Goal: Information Seeking & Learning: Learn about a topic

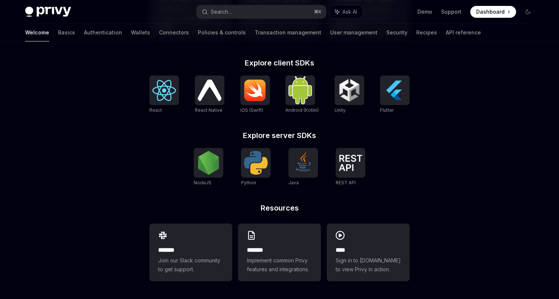
scroll to position [283, 0]
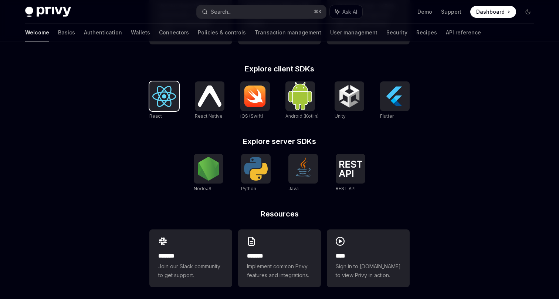
click at [163, 97] on img at bounding box center [164, 96] width 24 height 21
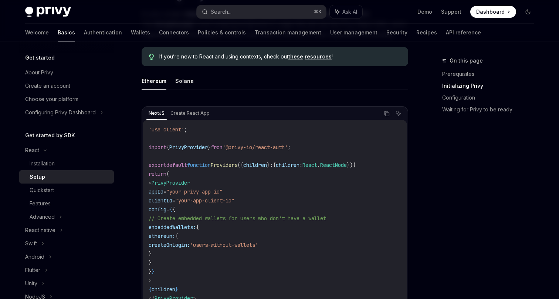
scroll to position [181, 0]
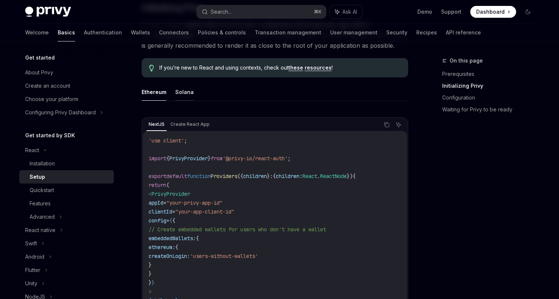
click at [186, 93] on button "Solana" at bounding box center [184, 91] width 18 height 17
click at [157, 91] on button "Ethereum" at bounding box center [154, 91] width 25 height 17
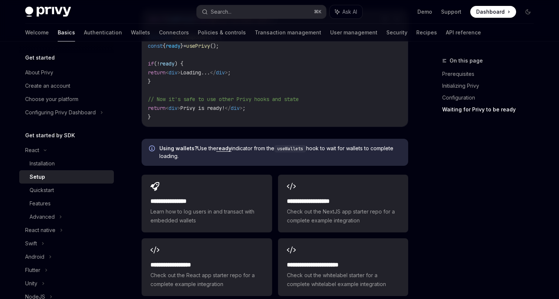
scroll to position [872, 0]
click at [223, 144] on link "ready" at bounding box center [223, 147] width 15 height 7
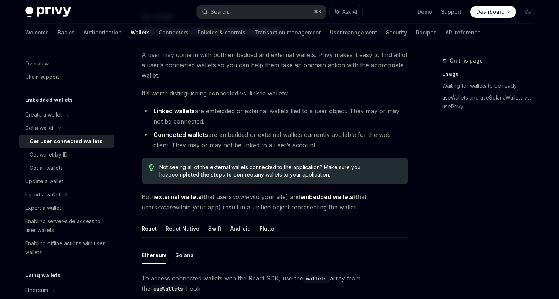
scroll to position [44, 0]
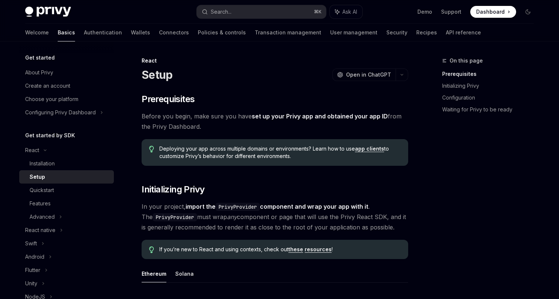
click at [336, 116] on link "set up your Privy app and obtained your app ID" at bounding box center [320, 116] width 136 height 8
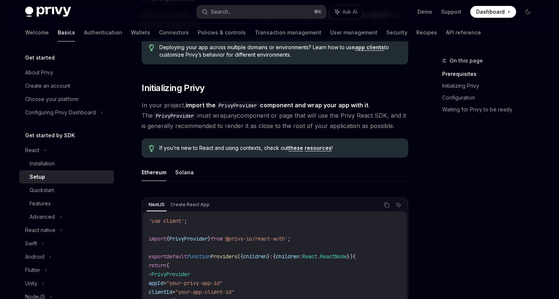
scroll to position [102, 0]
drag, startPoint x: 238, startPoint y: 236, endPoint x: 299, endPoint y: 235, distance: 61.0
click at [288, 235] on span "'@privy-io/react-auth'" at bounding box center [254, 237] width 65 height 7
copy span "@privy-io/react-auth"
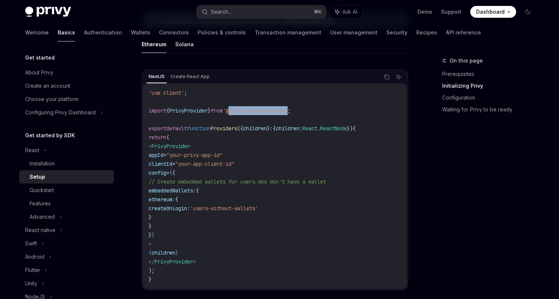
scroll to position [239, 0]
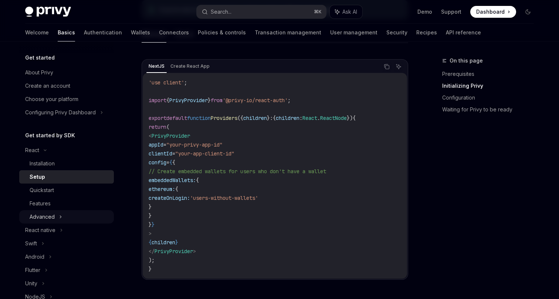
click at [61, 217] on icon at bounding box center [60, 216] width 1 height 2
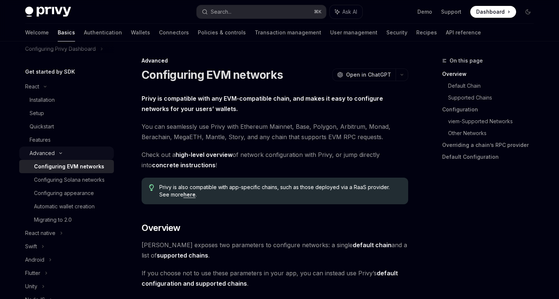
scroll to position [65, 0]
click at [50, 151] on div "Advanced" at bounding box center [42, 151] width 25 height 9
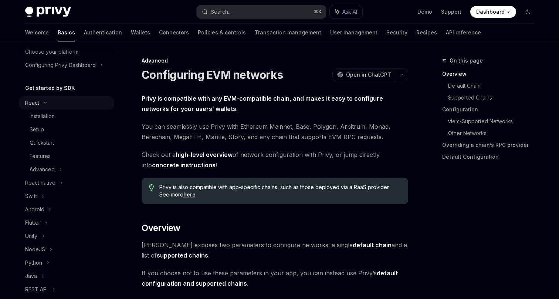
scroll to position [45, 0]
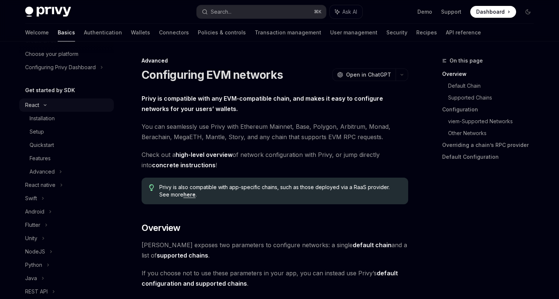
click at [45, 106] on icon at bounding box center [45, 104] width 9 height 3
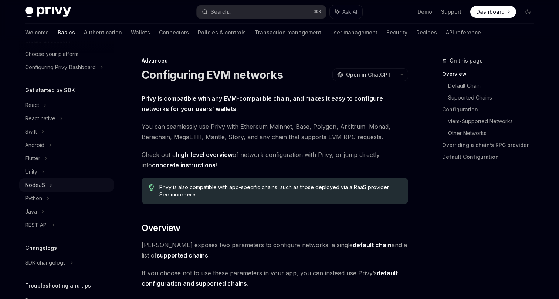
click at [50, 183] on icon at bounding box center [51, 184] width 3 height 9
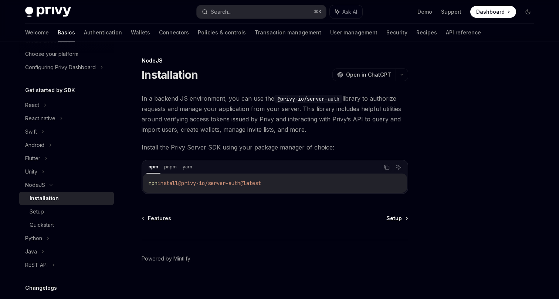
click at [394, 218] on span "Setup" at bounding box center [394, 217] width 16 height 7
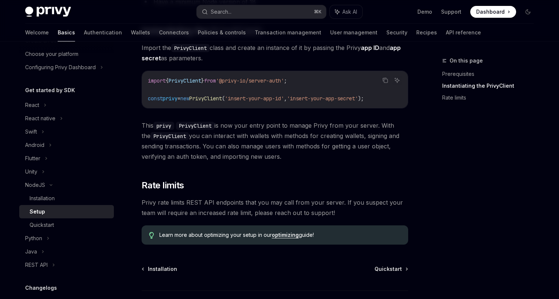
scroll to position [149, 0]
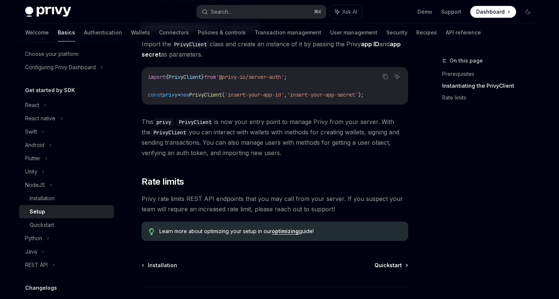
click at [395, 265] on span "Quickstart" at bounding box center [387, 264] width 27 height 7
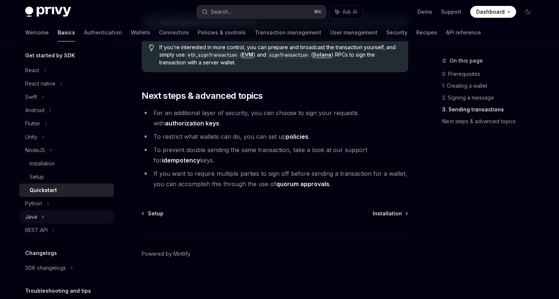
scroll to position [84, 0]
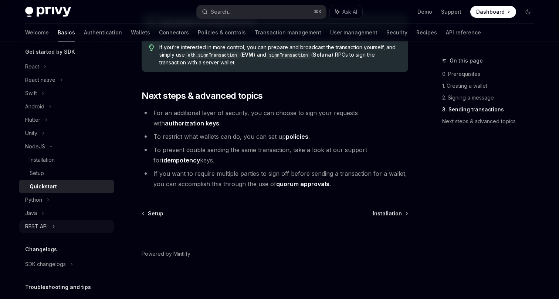
click at [55, 226] on div "REST API" at bounding box center [66, 226] width 95 height 13
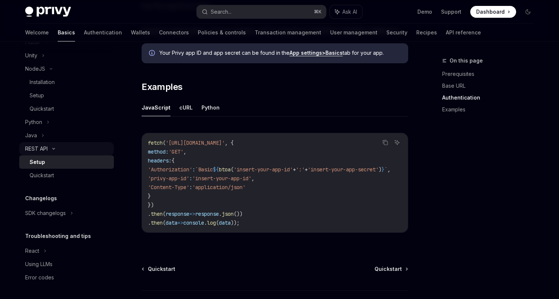
scroll to position [161, 0]
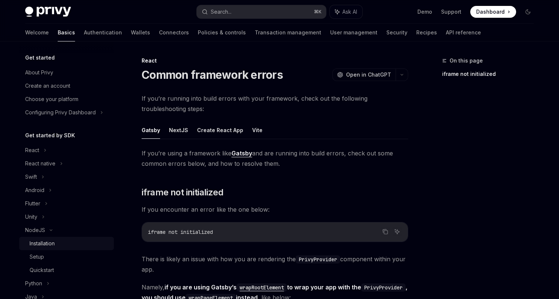
click at [46, 246] on div "Installation" at bounding box center [42, 243] width 25 height 9
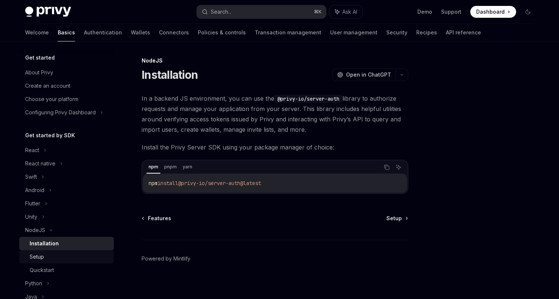
click at [44, 252] on div "Setup" at bounding box center [70, 256] width 80 height 9
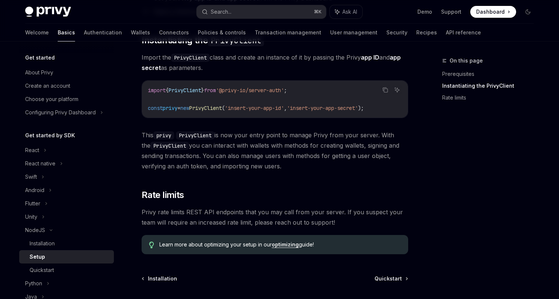
scroll to position [201, 0]
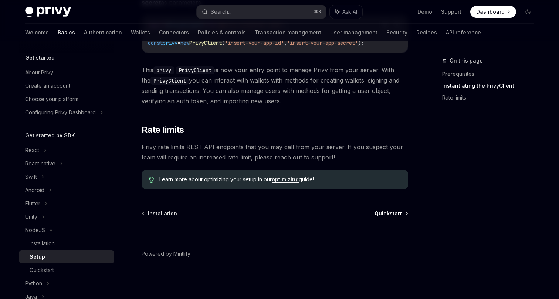
click at [383, 215] on span "Quickstart" at bounding box center [387, 213] width 27 height 7
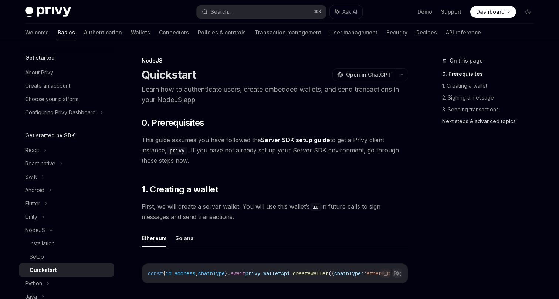
click at [482, 123] on link "Next steps & advanced topics" at bounding box center [491, 121] width 98 height 12
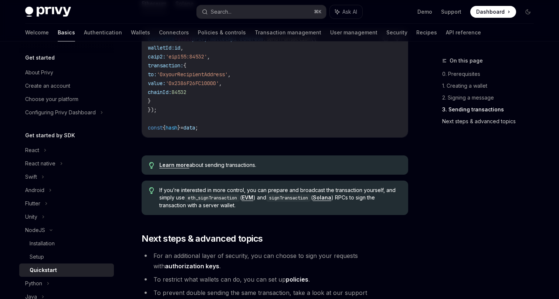
scroll to position [803, 0]
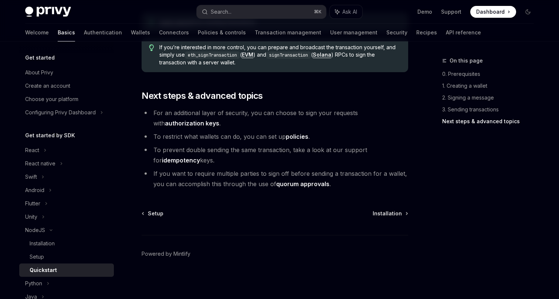
click at [219, 119] on link "authorization keys" at bounding box center [192, 123] width 54 height 8
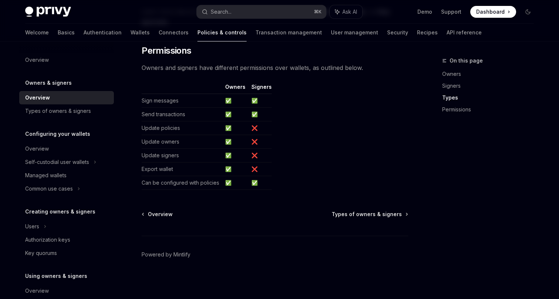
scroll to position [636, 0]
click at [387, 35] on link "Security" at bounding box center [397, 33] width 21 height 18
type textarea "*"
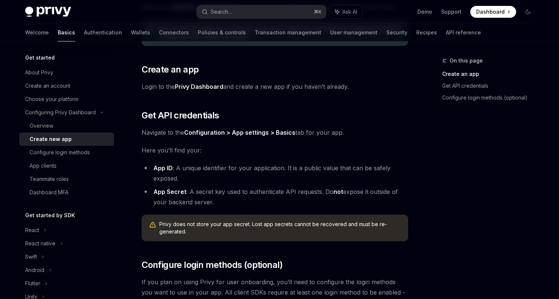
scroll to position [99, 0]
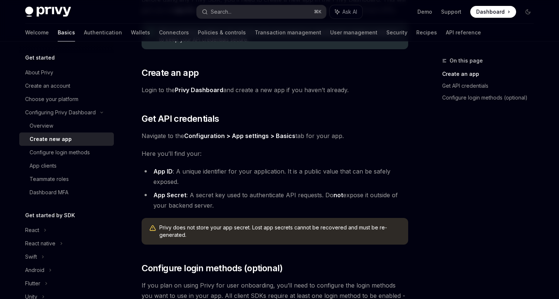
click at [205, 91] on link "Privy Dashboard" at bounding box center [199, 90] width 48 height 8
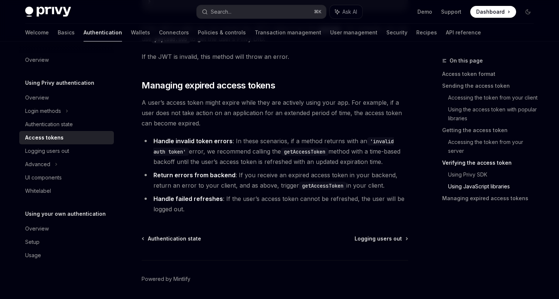
scroll to position [1949, 0]
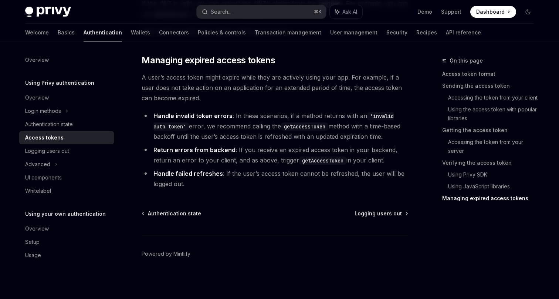
type textarea "*"
